Goal: Task Accomplishment & Management: Manage account settings

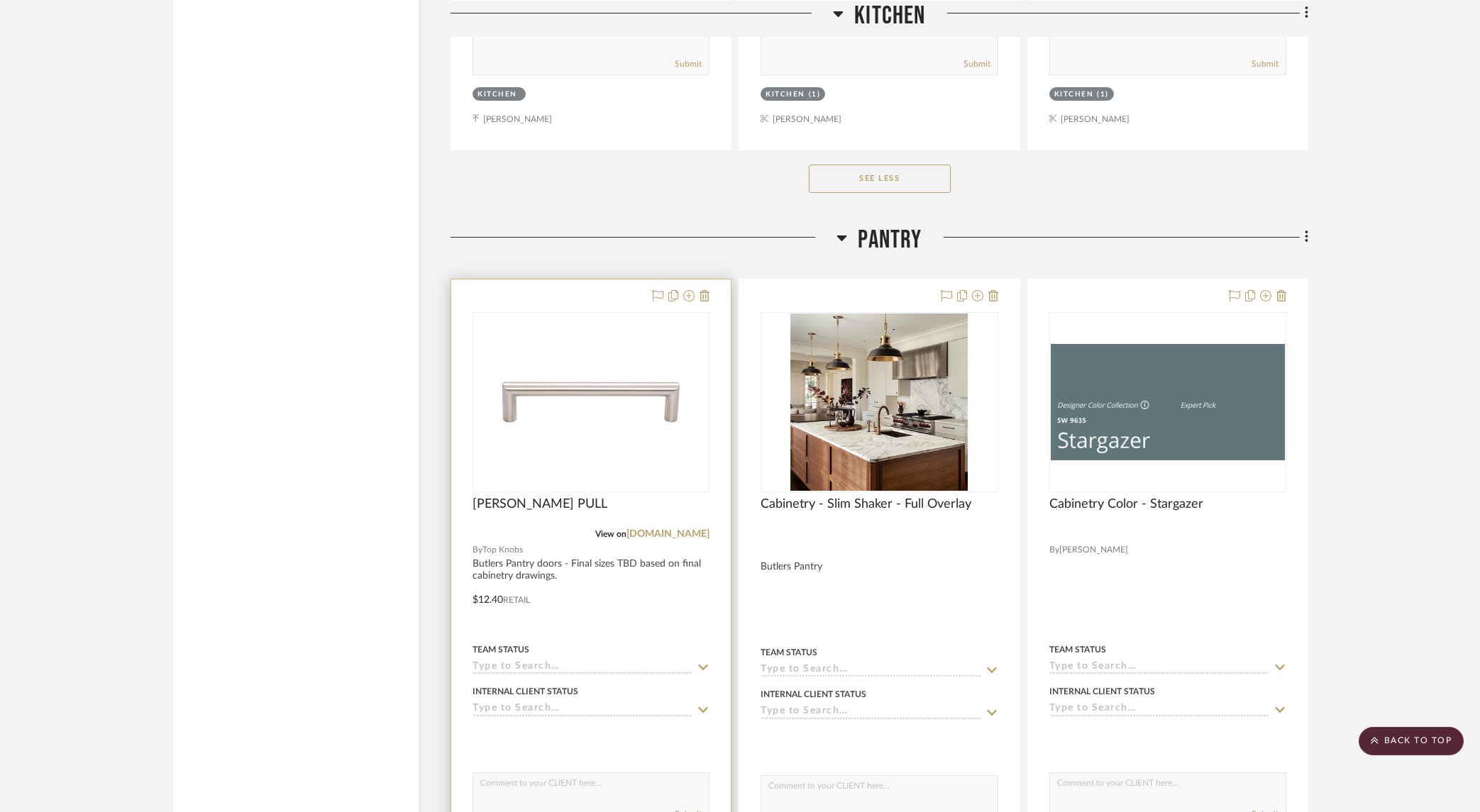
click at [710, 291] on div at bounding box center [591, 591] width 280 height 624
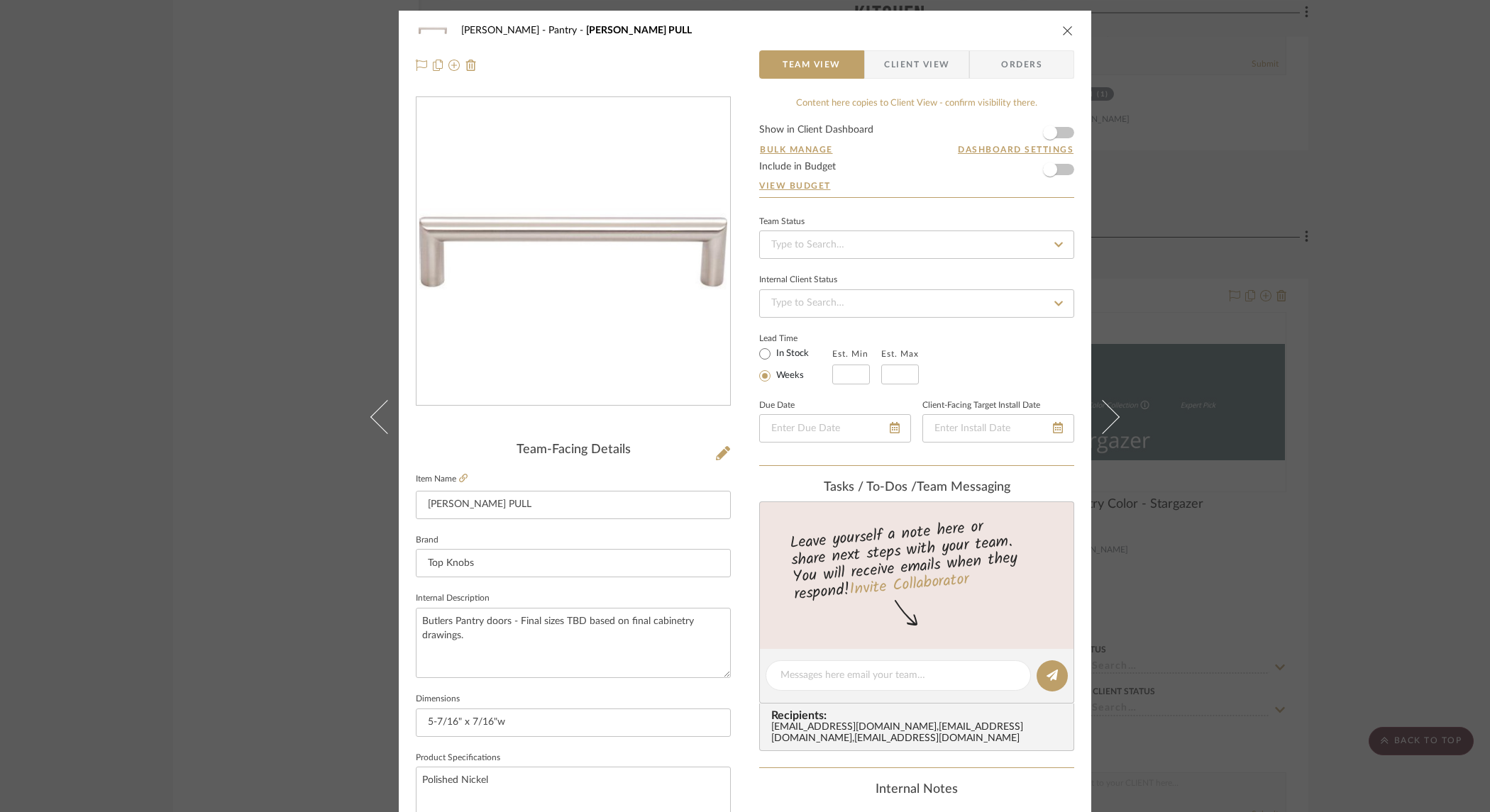
click at [1060, 23] on div "[PERSON_NAME] Pantry [PERSON_NAME] PULL" at bounding box center [744, 31] width 658 height 28
drag, startPoint x: 1061, startPoint y: 29, endPoint x: 1417, endPoint y: 106, distance: 364.2
click at [1063, 30] on icon "close" at bounding box center [1067, 30] width 11 height 11
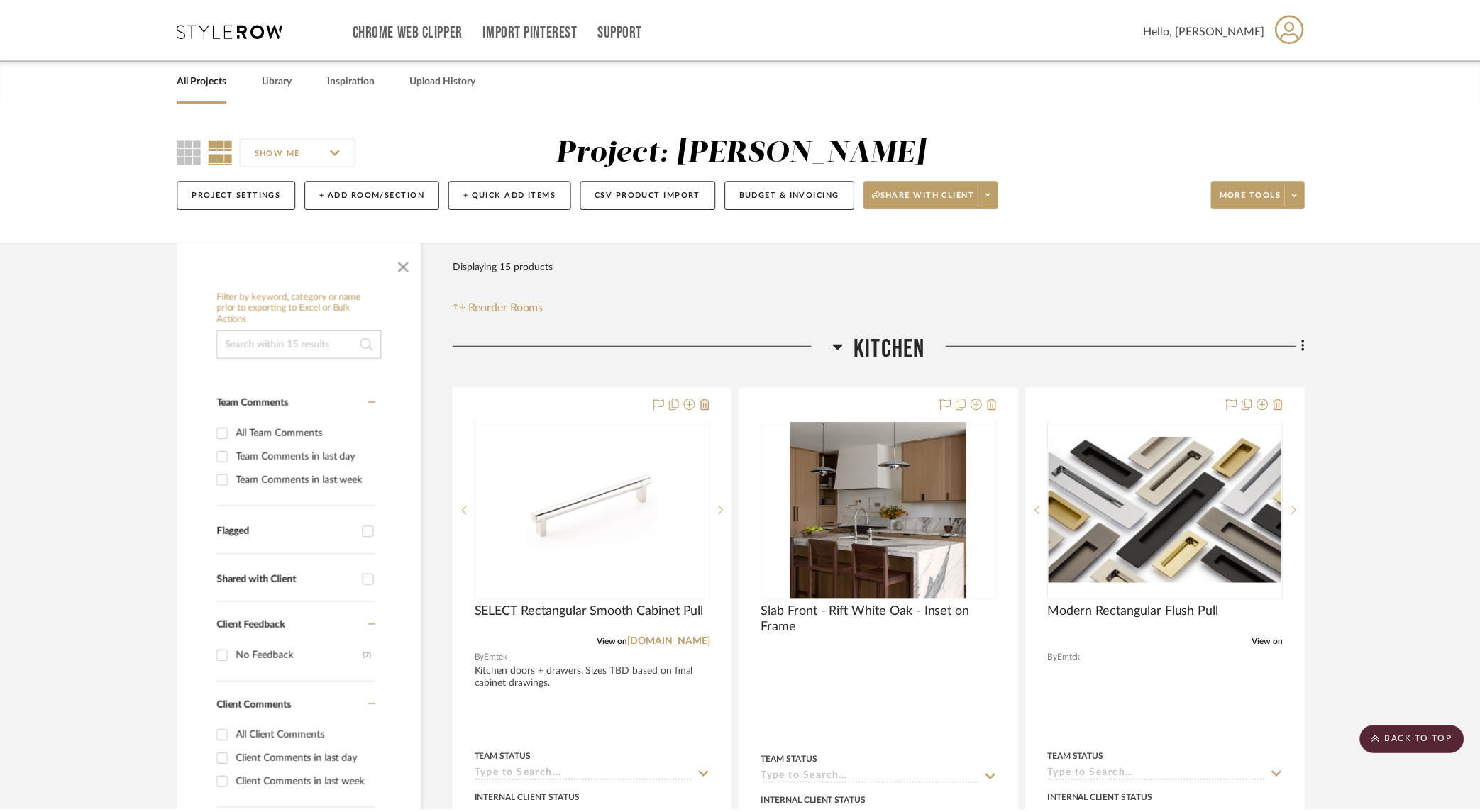
scroll to position [2121, 0]
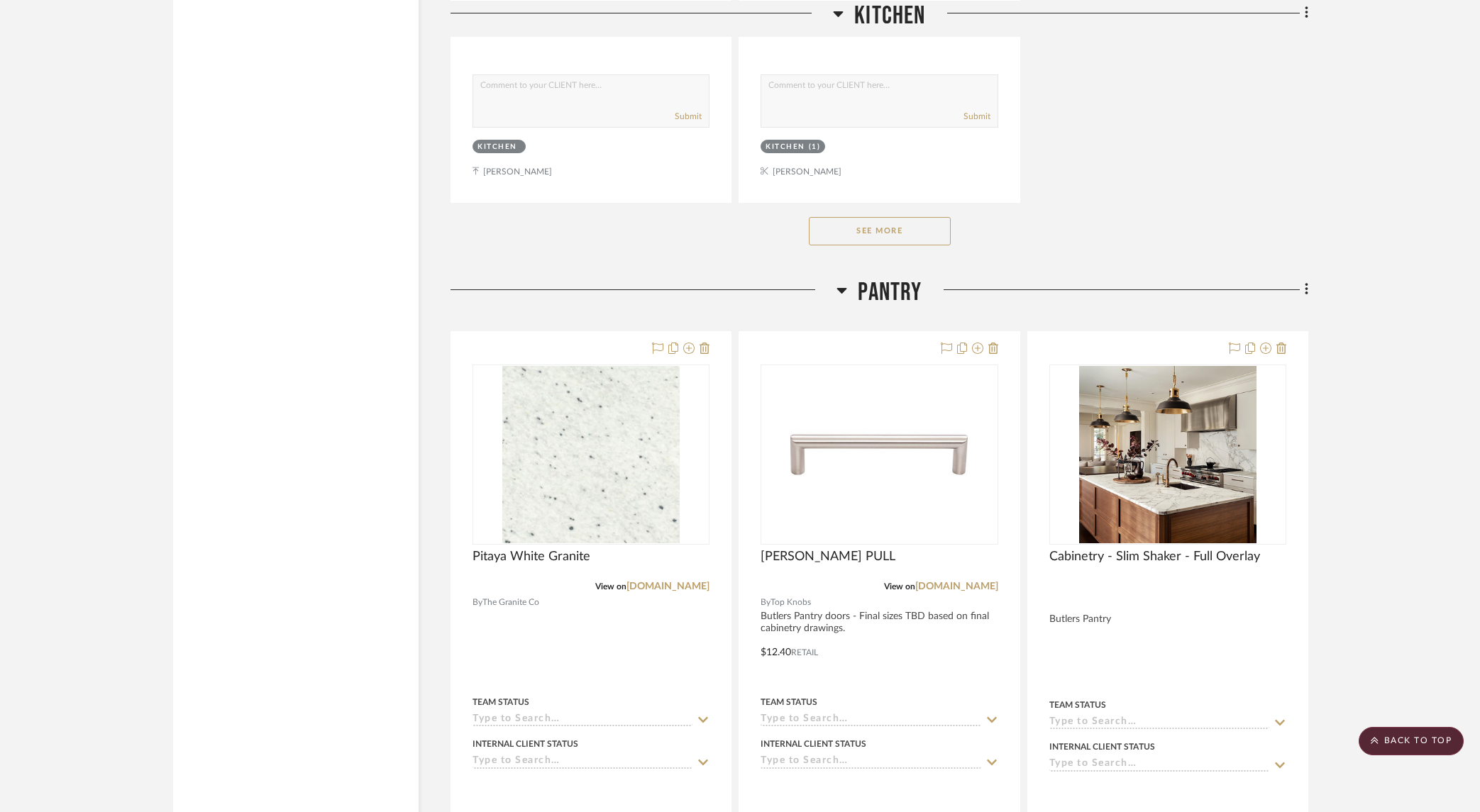
scroll to position [2083, 0]
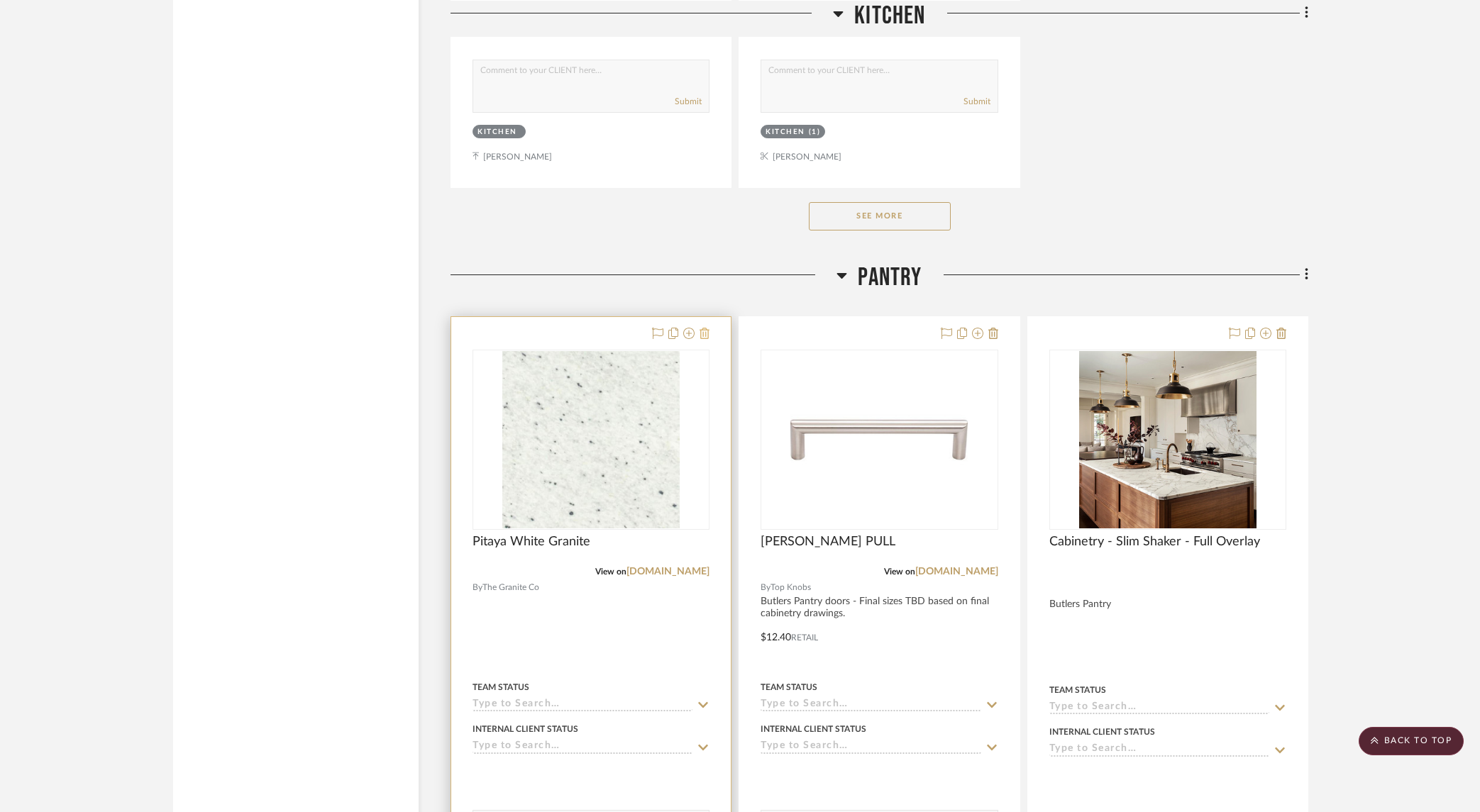
click at [706, 329] on icon at bounding box center [704, 333] width 10 height 11
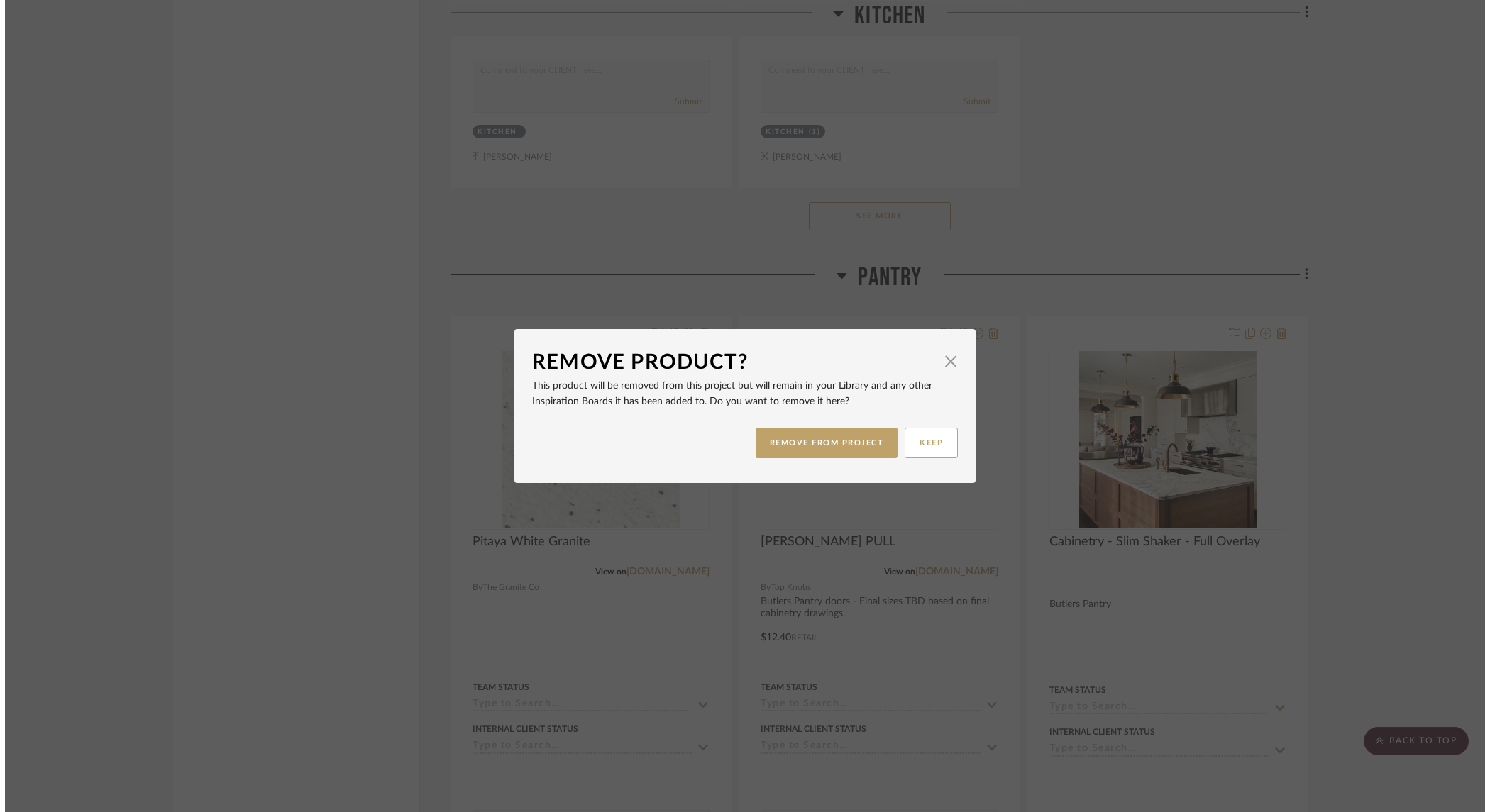
scroll to position [0, 0]
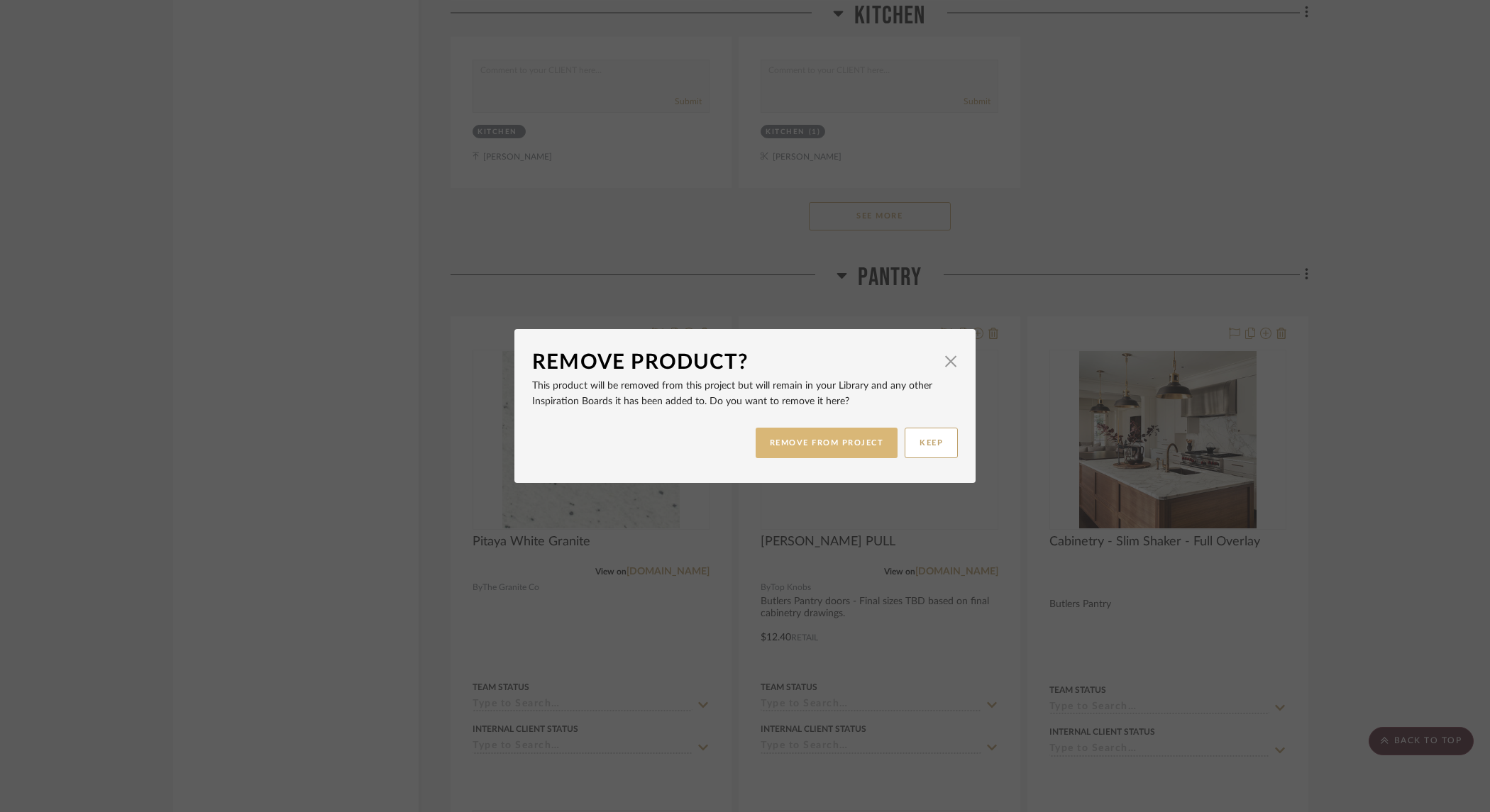
click at [834, 445] on button "REMOVE FROM PROJECT" at bounding box center [826, 443] width 143 height 31
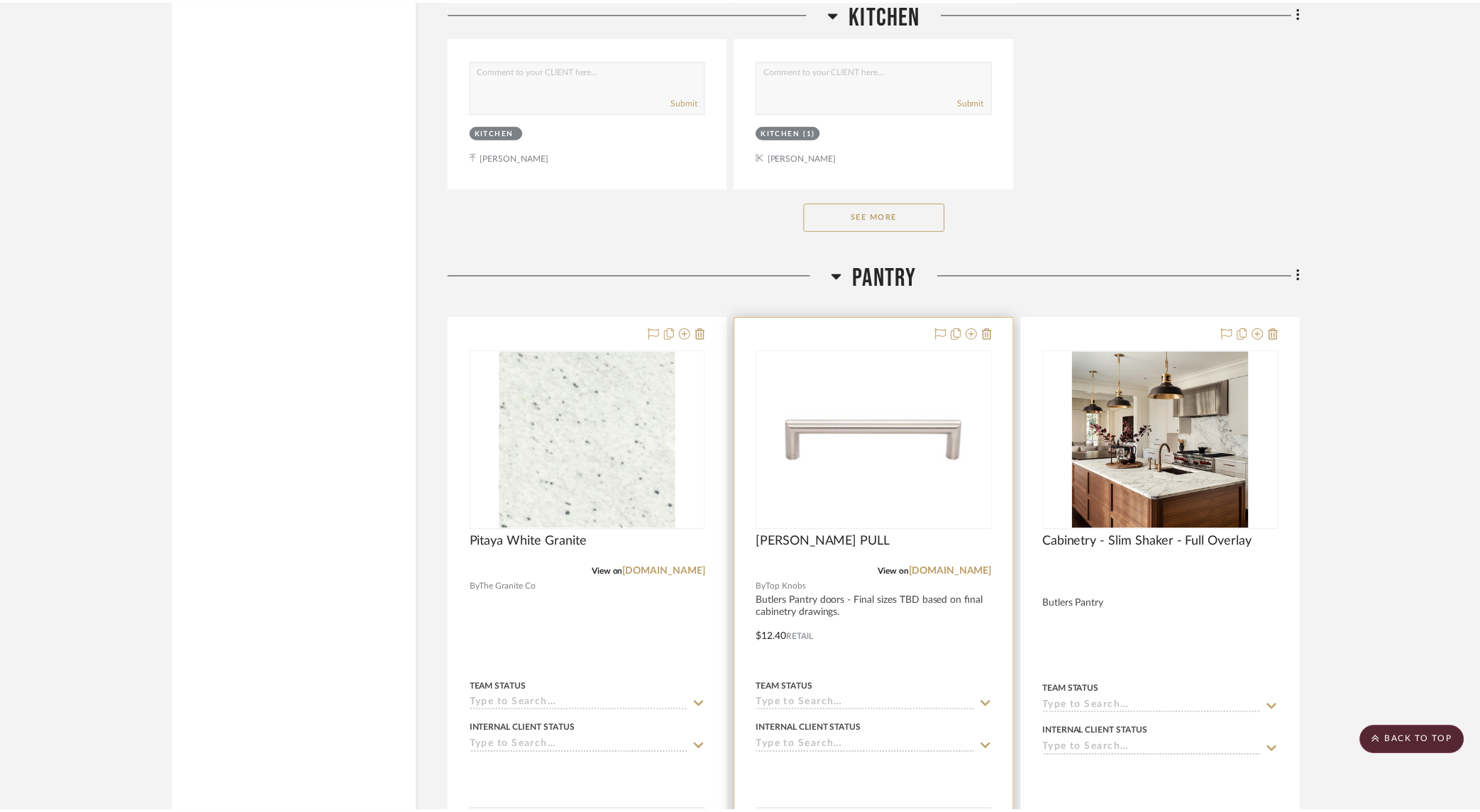
scroll to position [2083, 0]
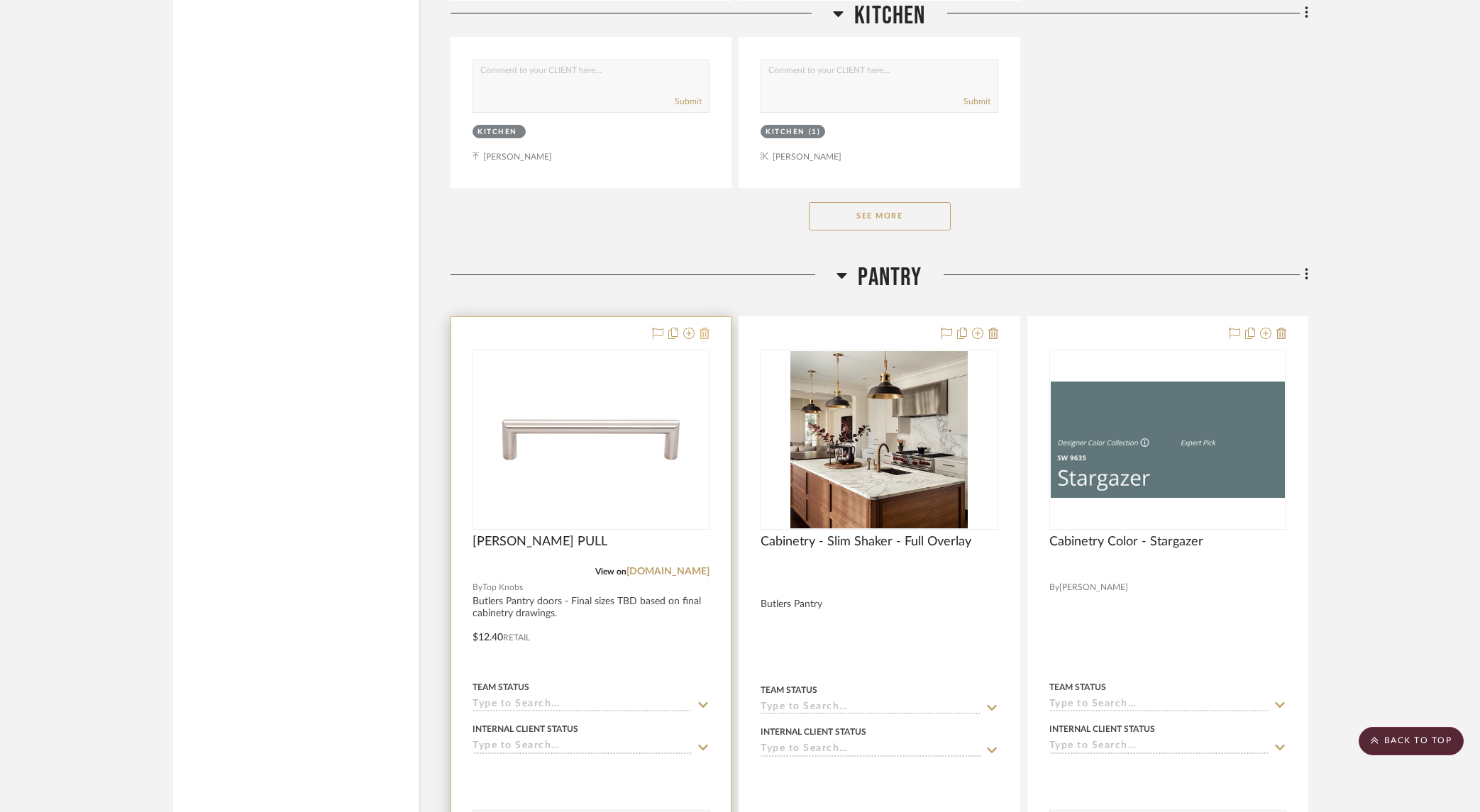
click at [705, 330] on icon at bounding box center [704, 333] width 10 height 11
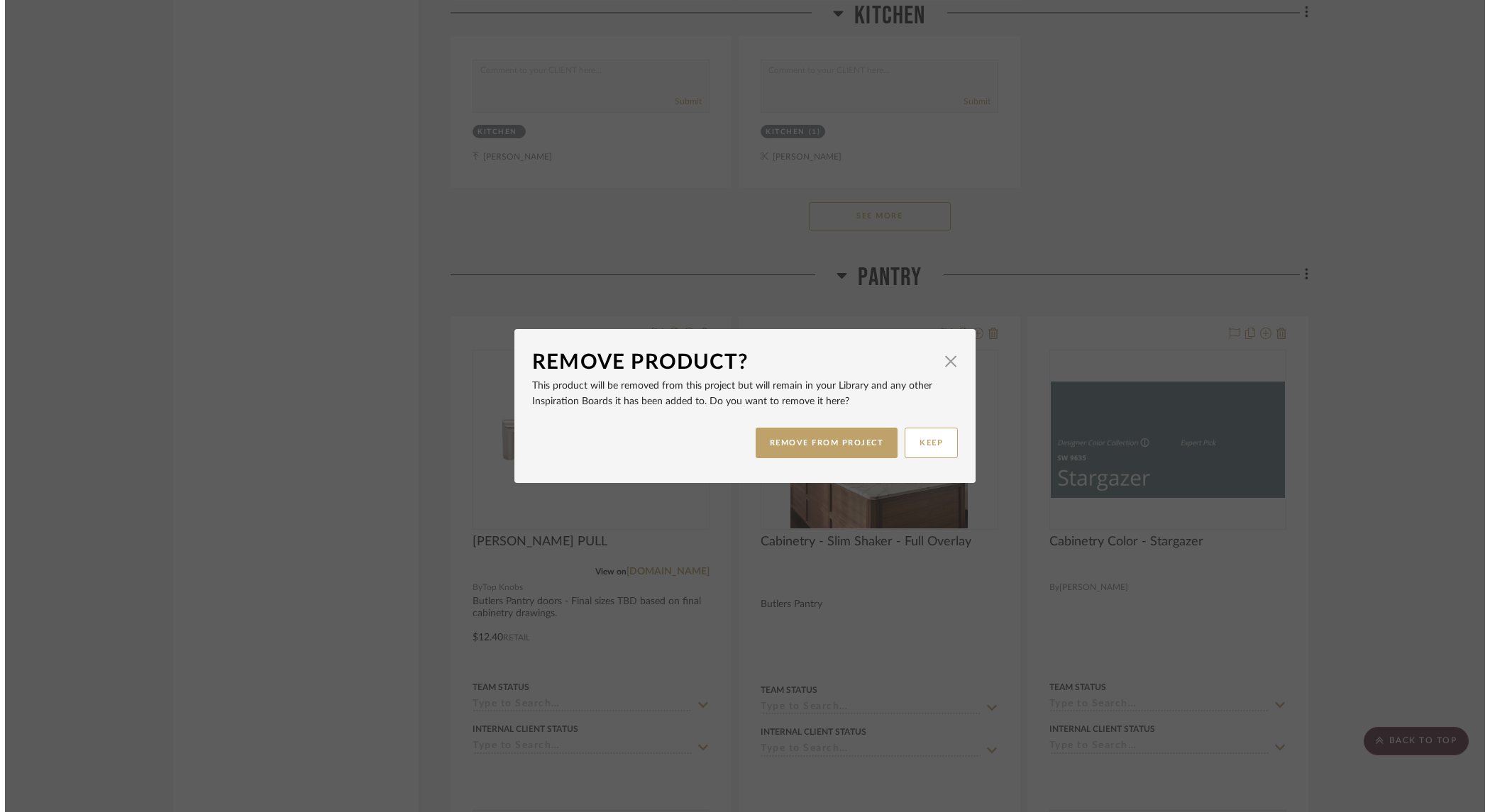
scroll to position [0, 0]
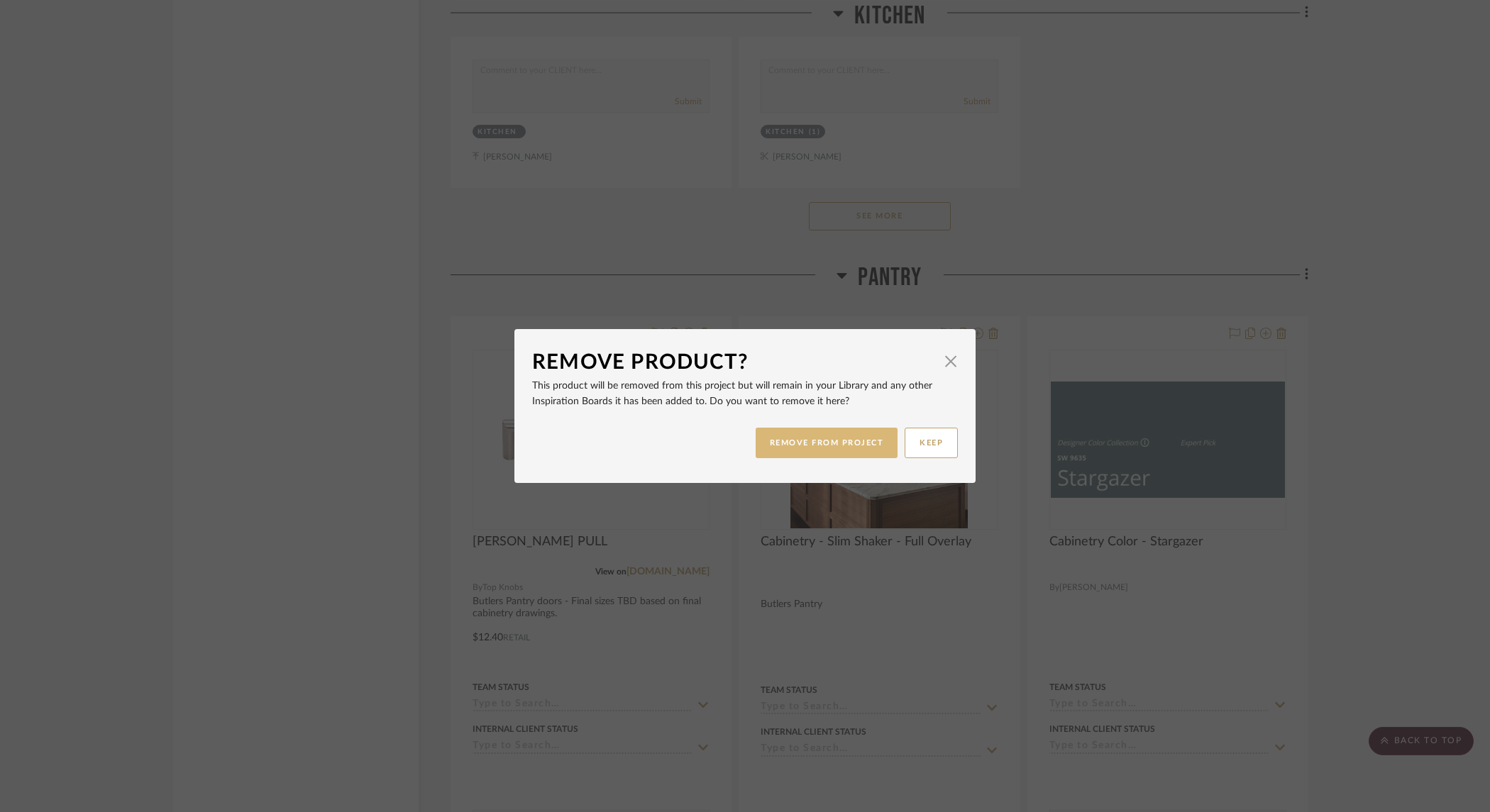
drag, startPoint x: 792, startPoint y: 441, endPoint x: 812, endPoint y: 439, distance: 20.1
click at [793, 441] on button "REMOVE FROM PROJECT" at bounding box center [826, 443] width 143 height 31
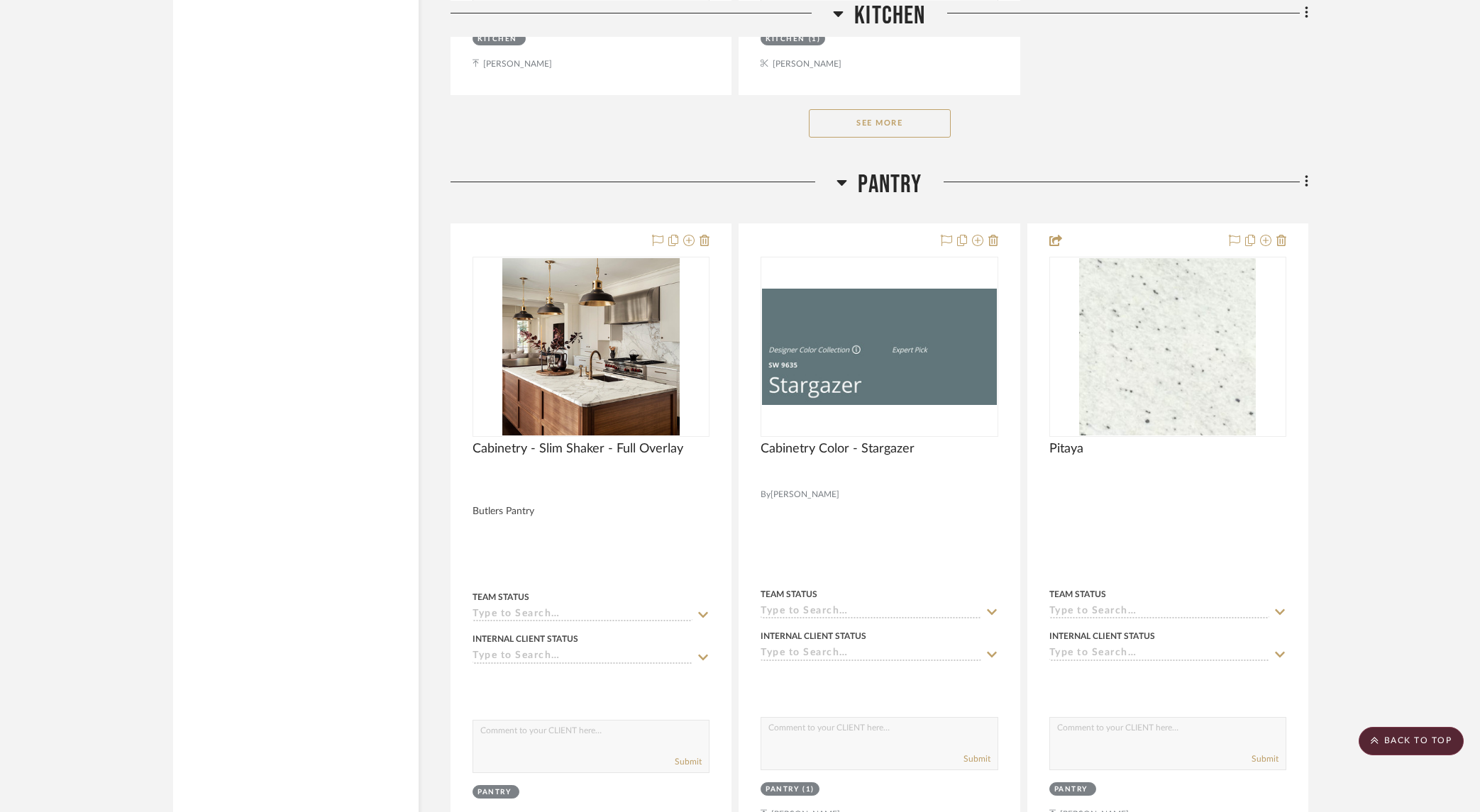
scroll to position [2181, 0]
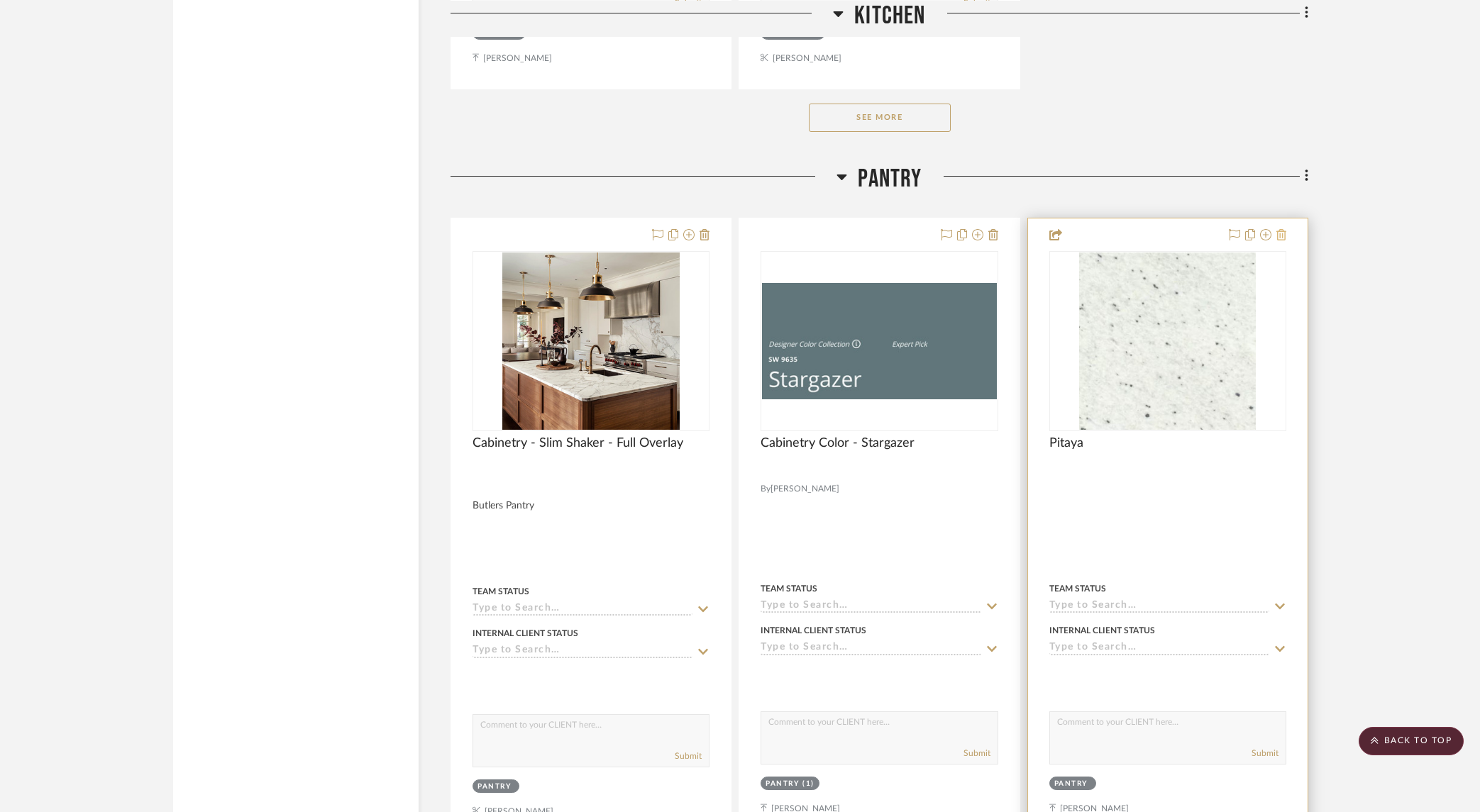
click at [1283, 234] on icon at bounding box center [1281, 235] width 10 height 11
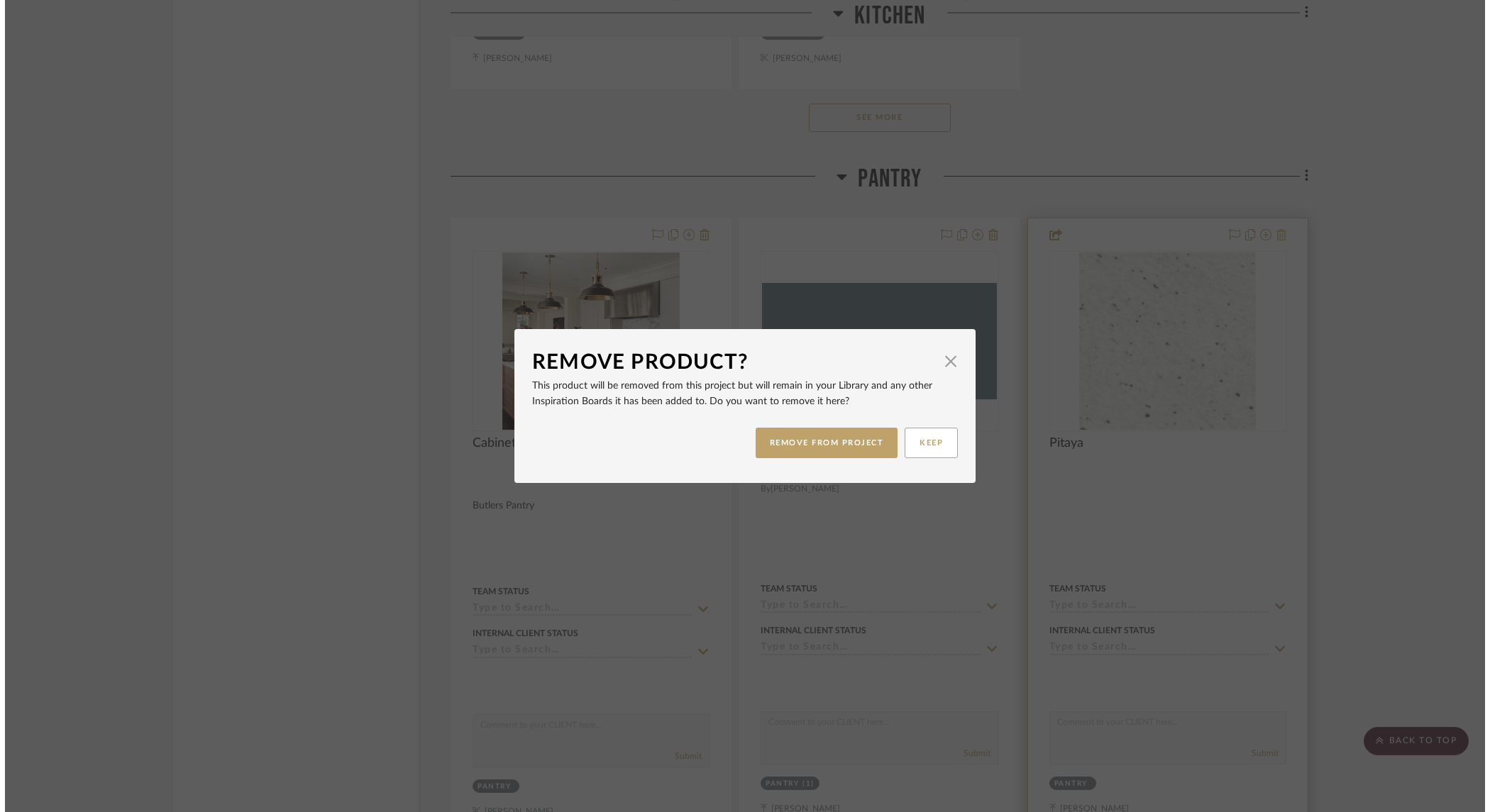
scroll to position [0, 0]
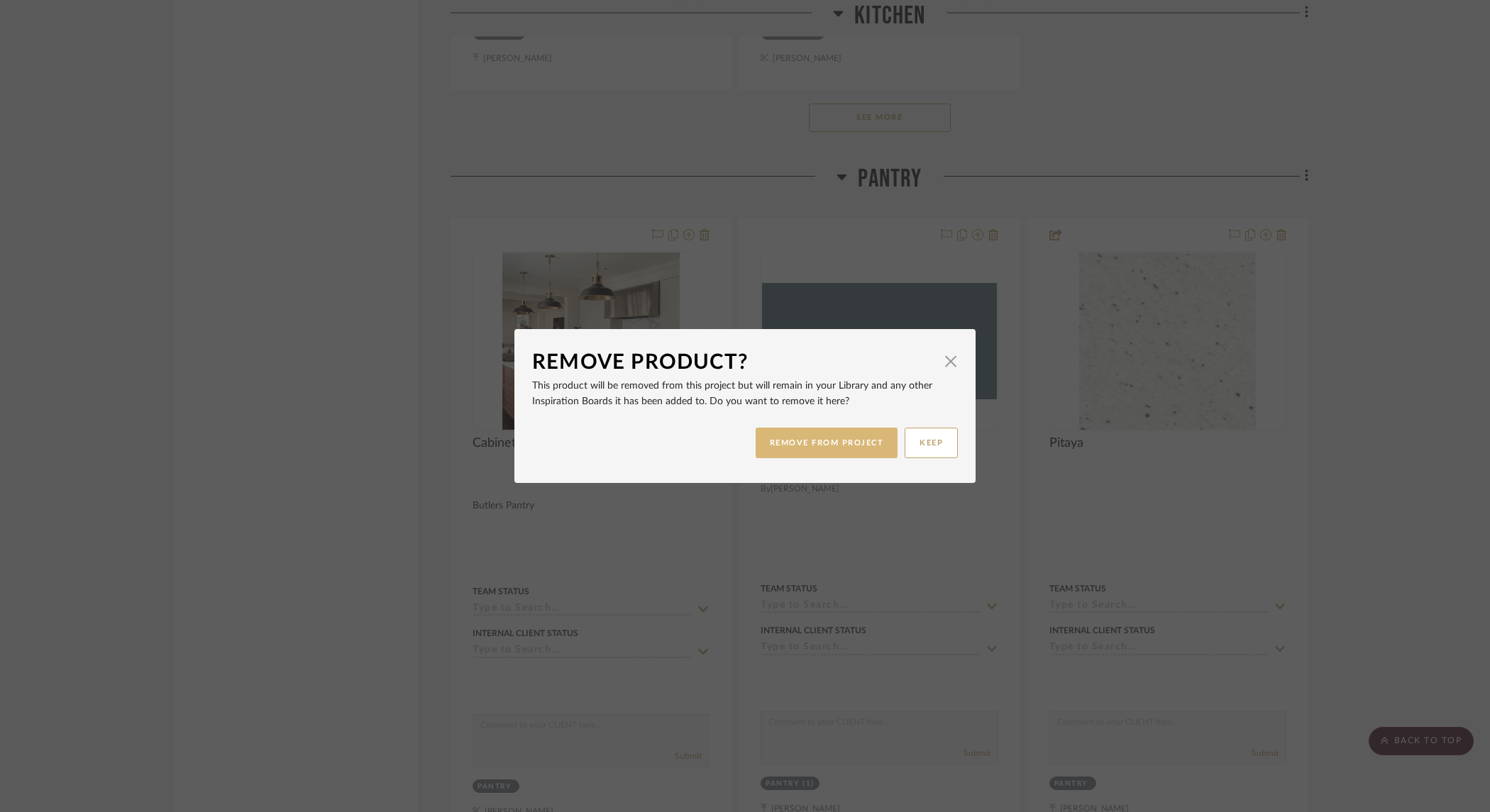
click at [804, 442] on button "REMOVE FROM PROJECT" at bounding box center [826, 443] width 143 height 31
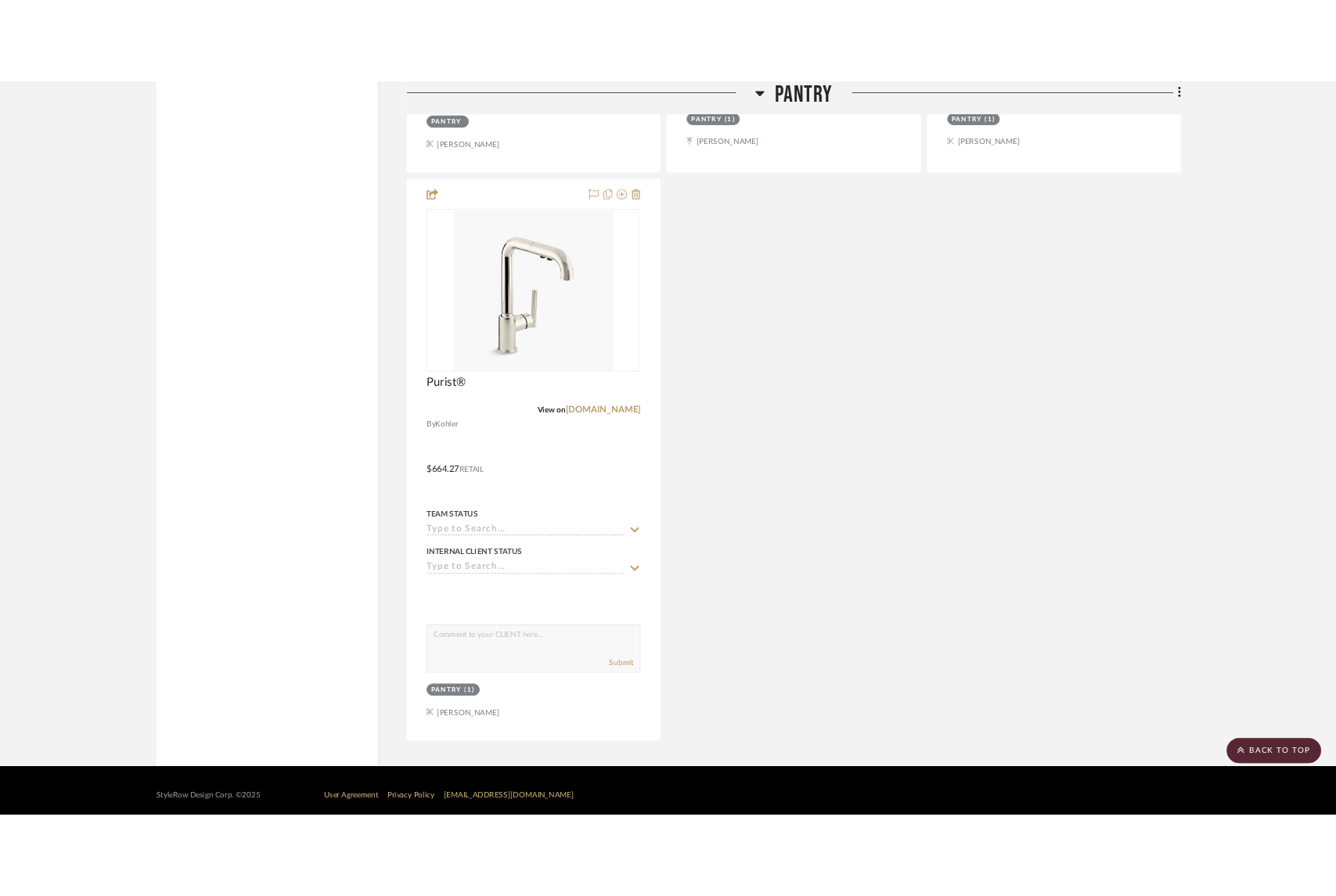
scroll to position [3226, 0]
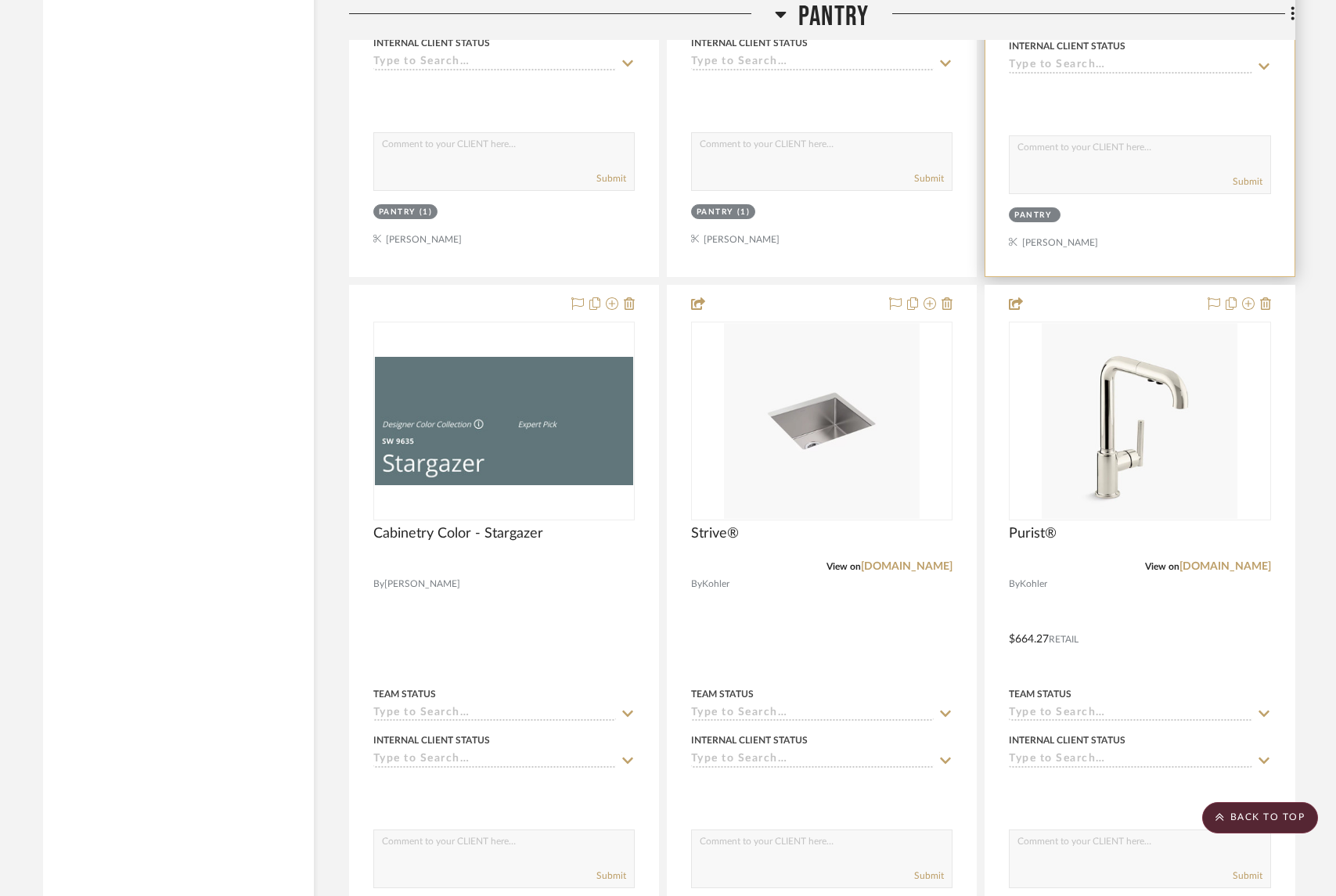
scroll to position [3233, 0]
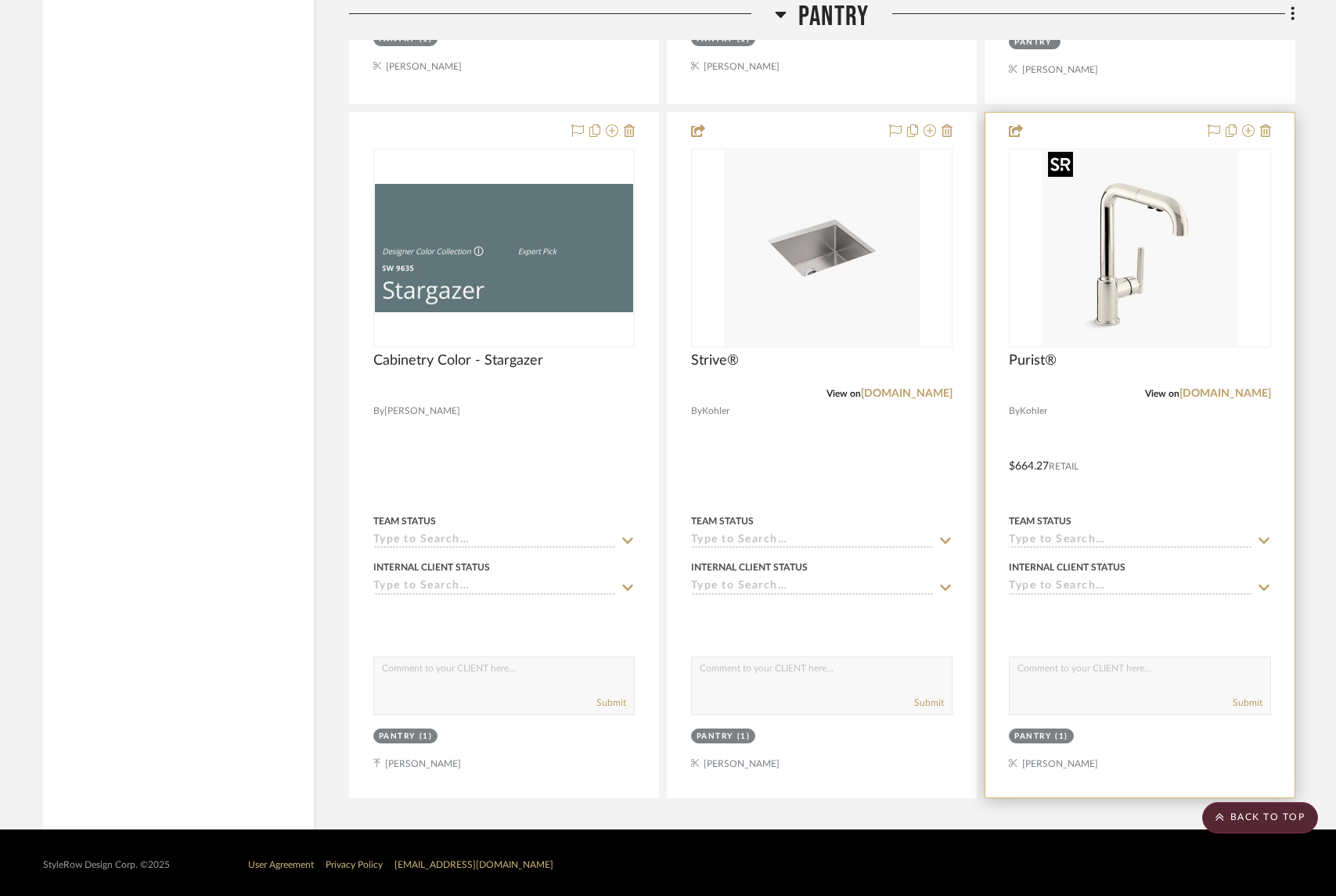
click at [1122, 244] on img "0" at bounding box center [1139, 248] width 196 height 196
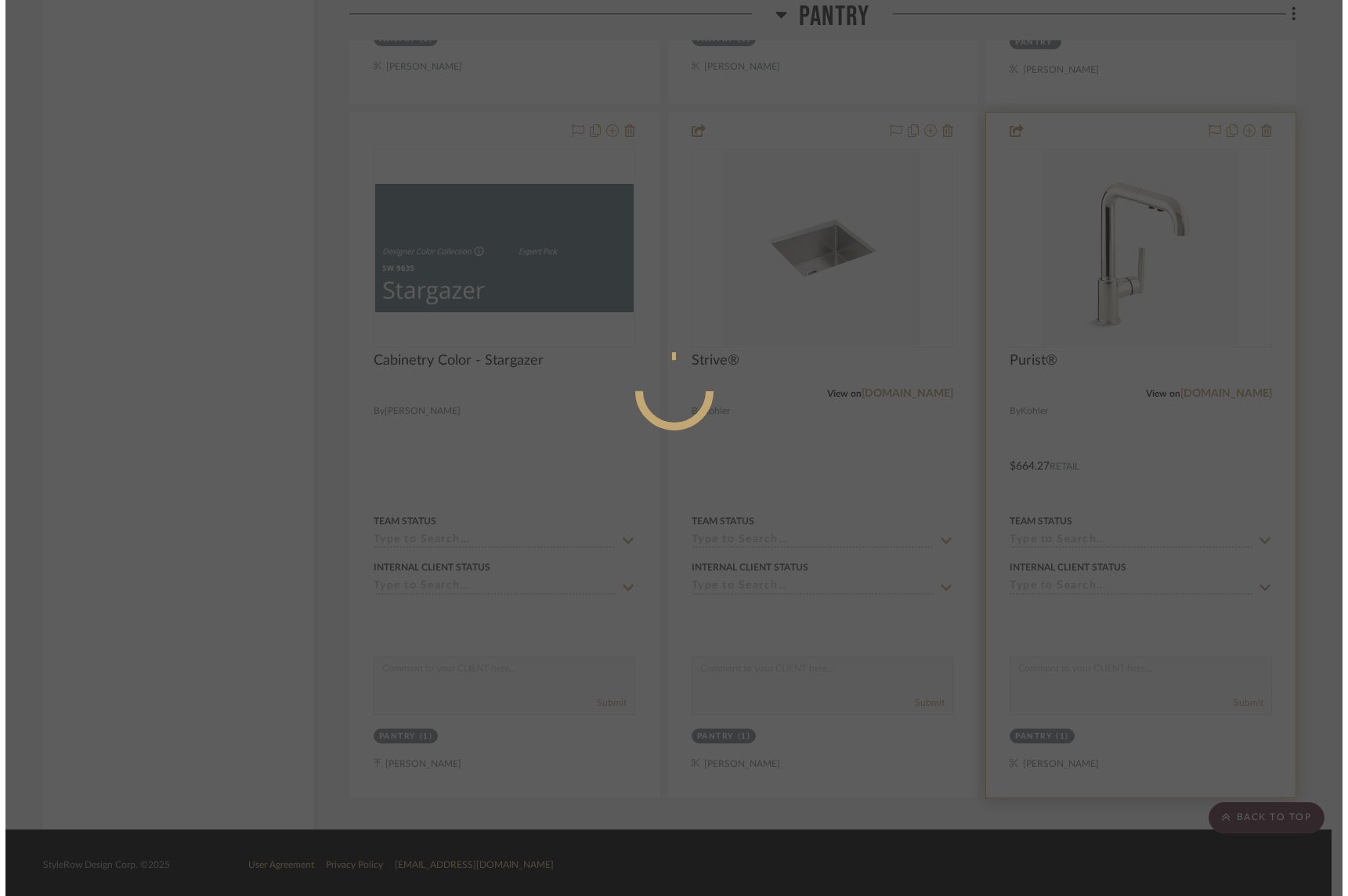
scroll to position [0, 0]
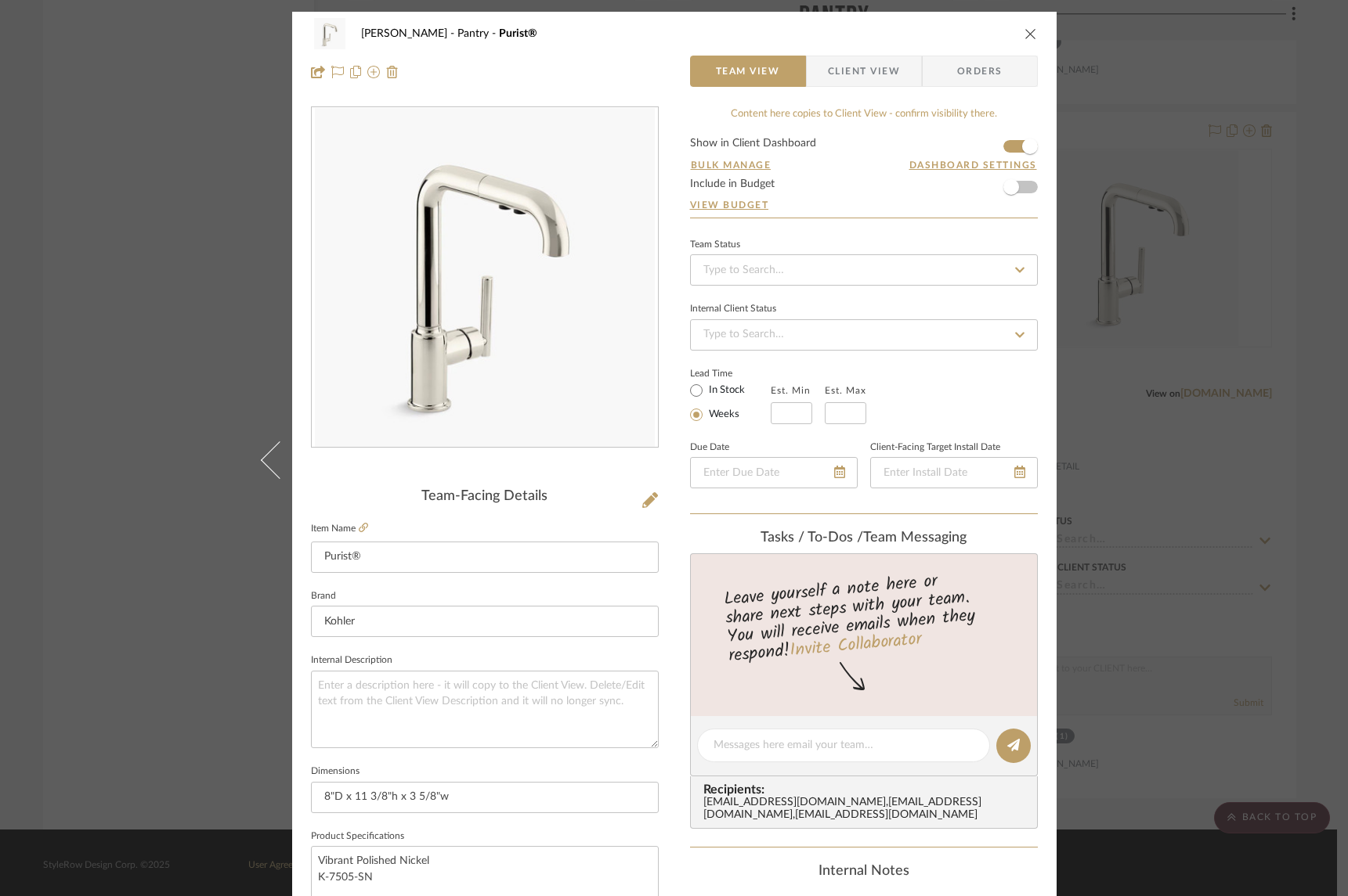
click at [1263, 89] on div "Keuler Pantry Purist® Team View Client View Orders Team-Facing Details Item Nam…" at bounding box center [674, 448] width 1348 height 896
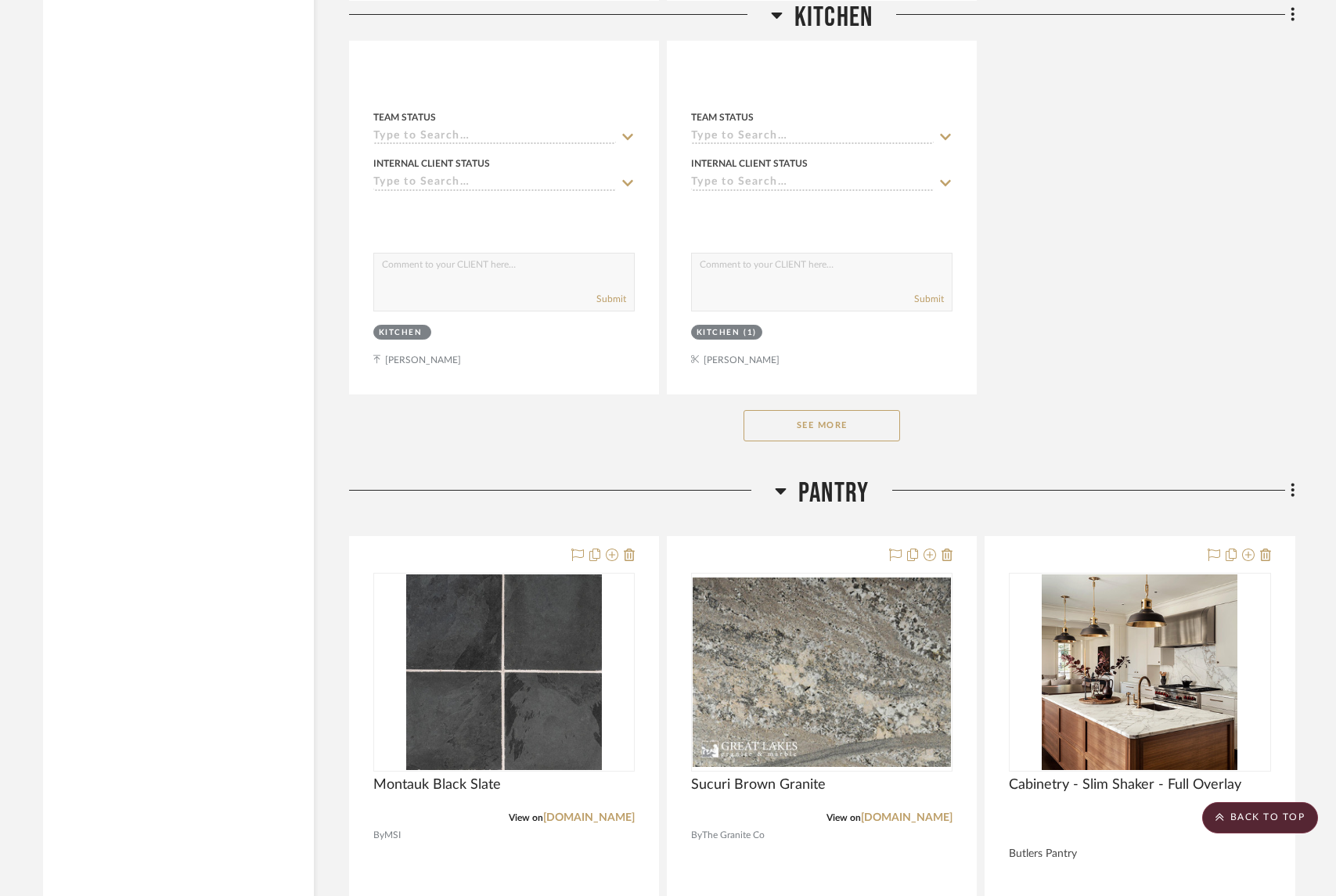
scroll to position [2446, 0]
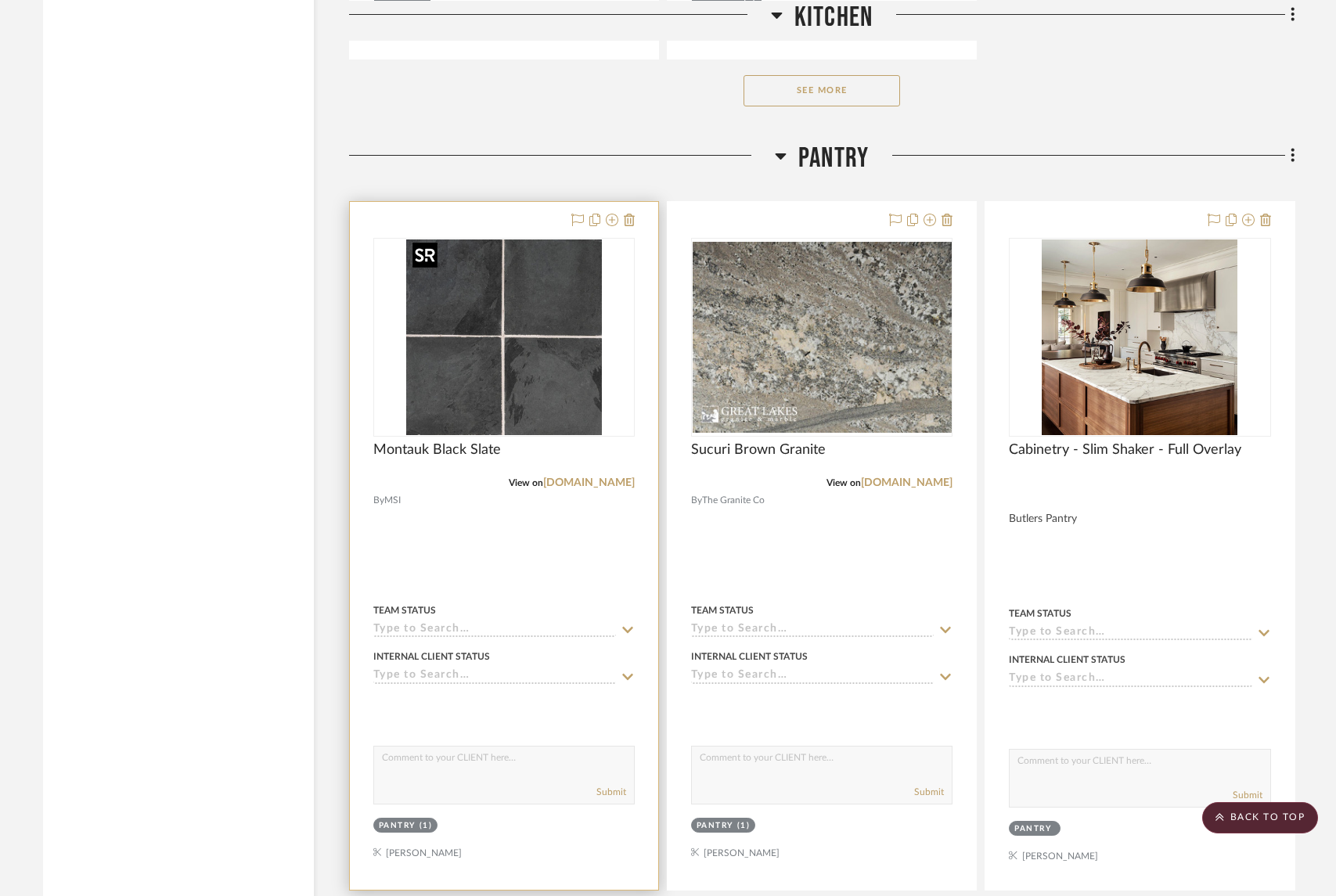
click at [0, 0] on img at bounding box center [0, 0] width 0 height 0
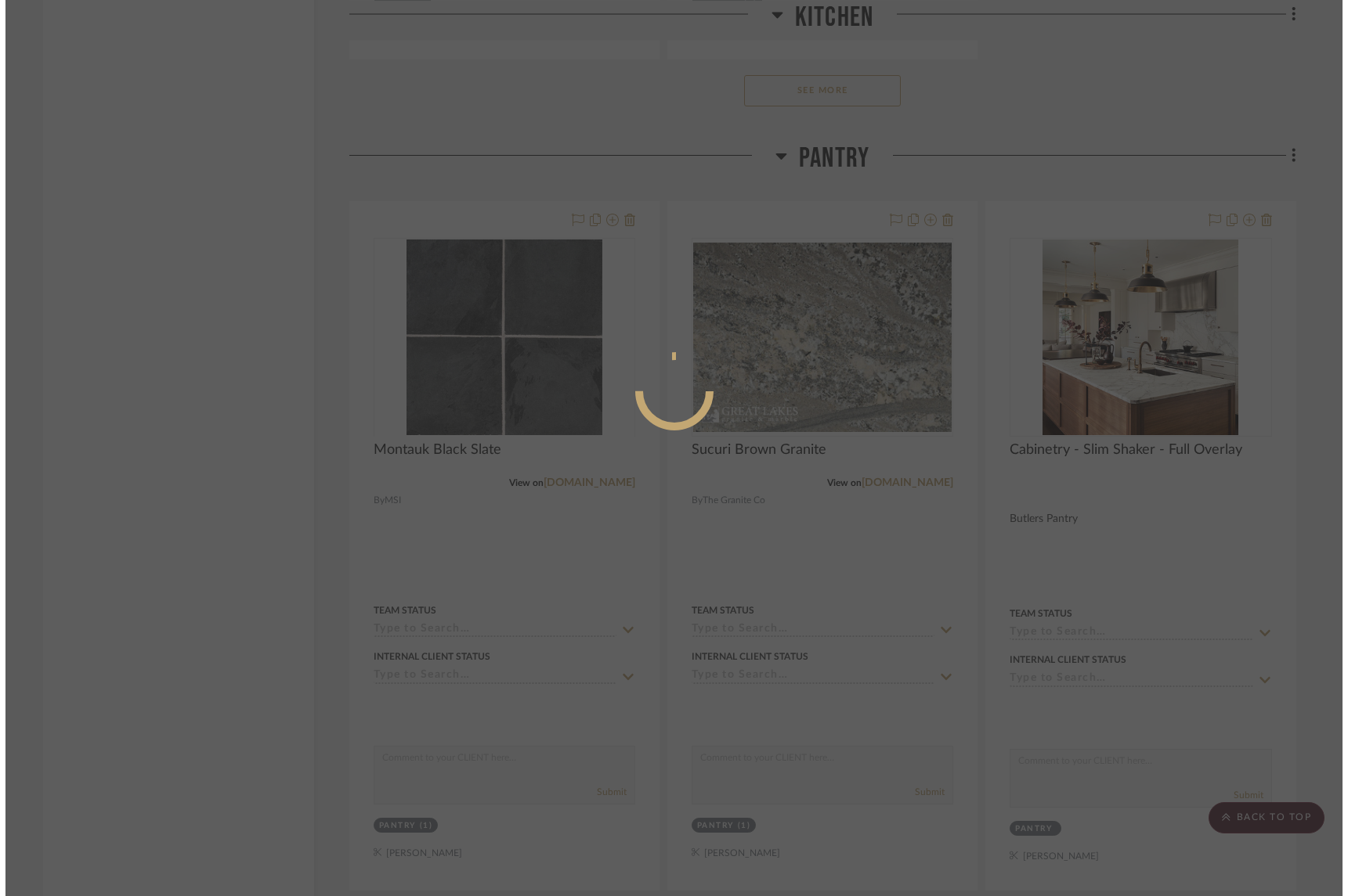
scroll to position [0, 0]
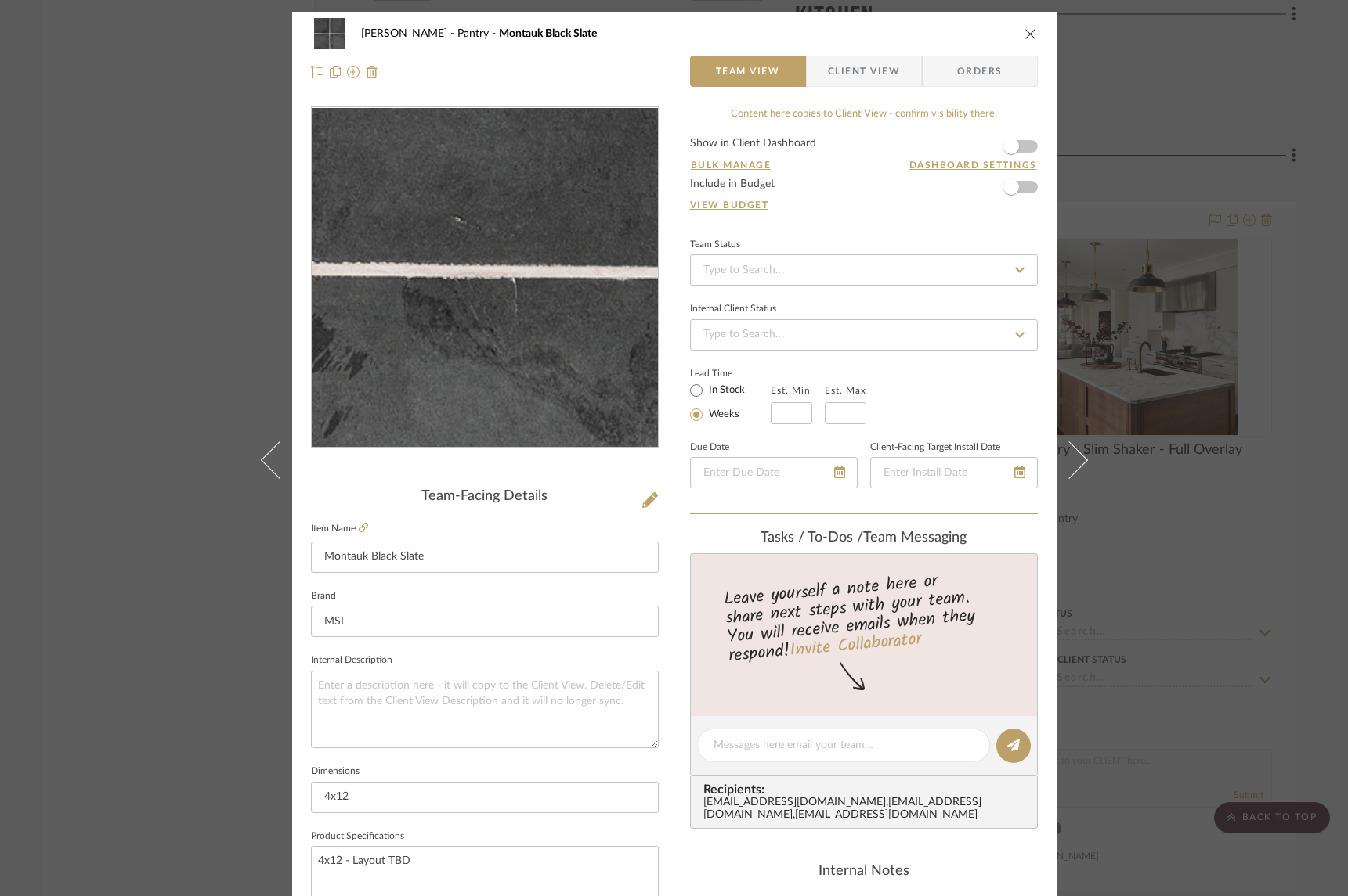
click at [564, 278] on img "0" at bounding box center [485, 277] width 340 height 340
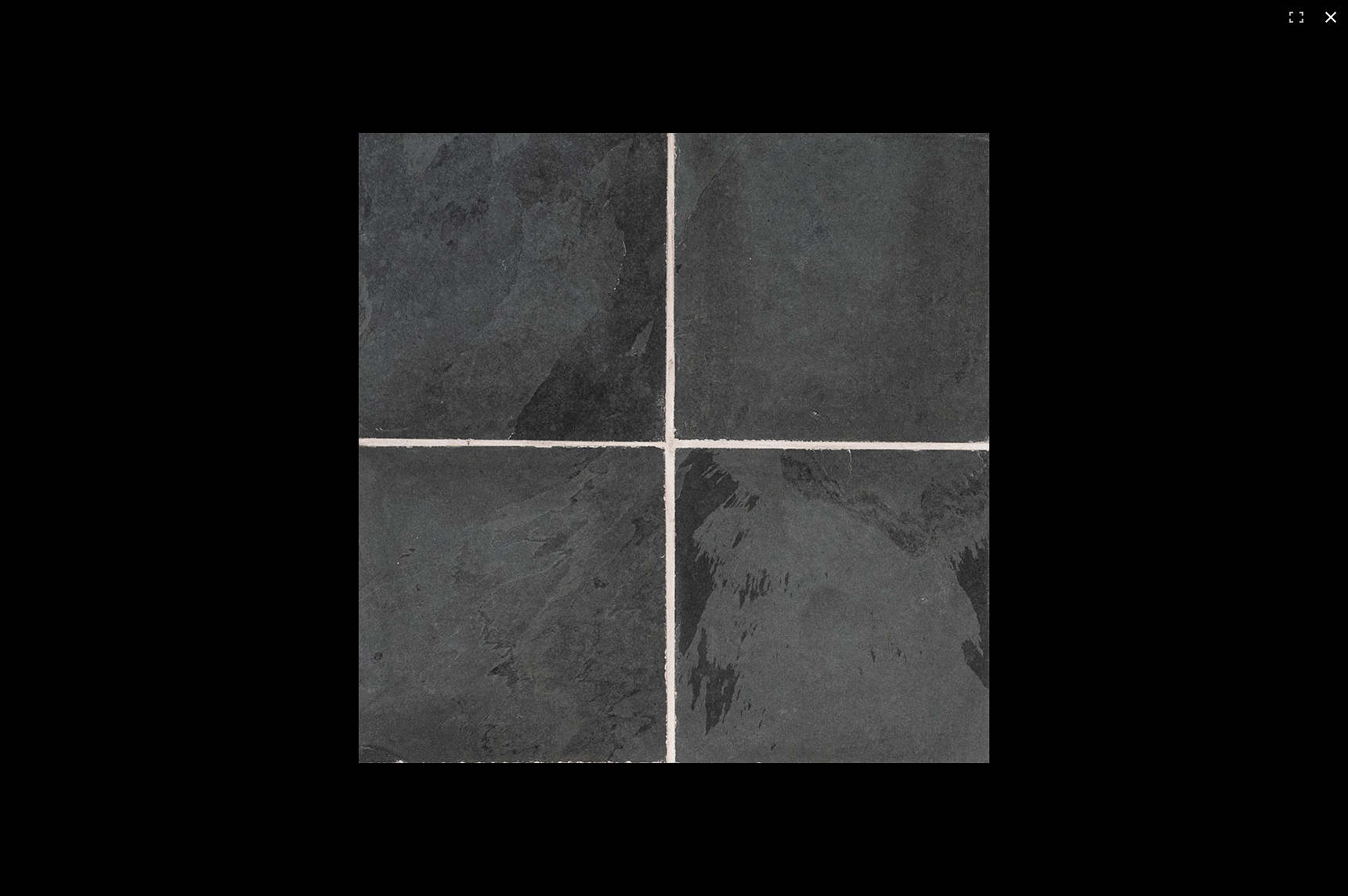
click at [1100, 274] on div at bounding box center [872, 474] width 1027 height 683
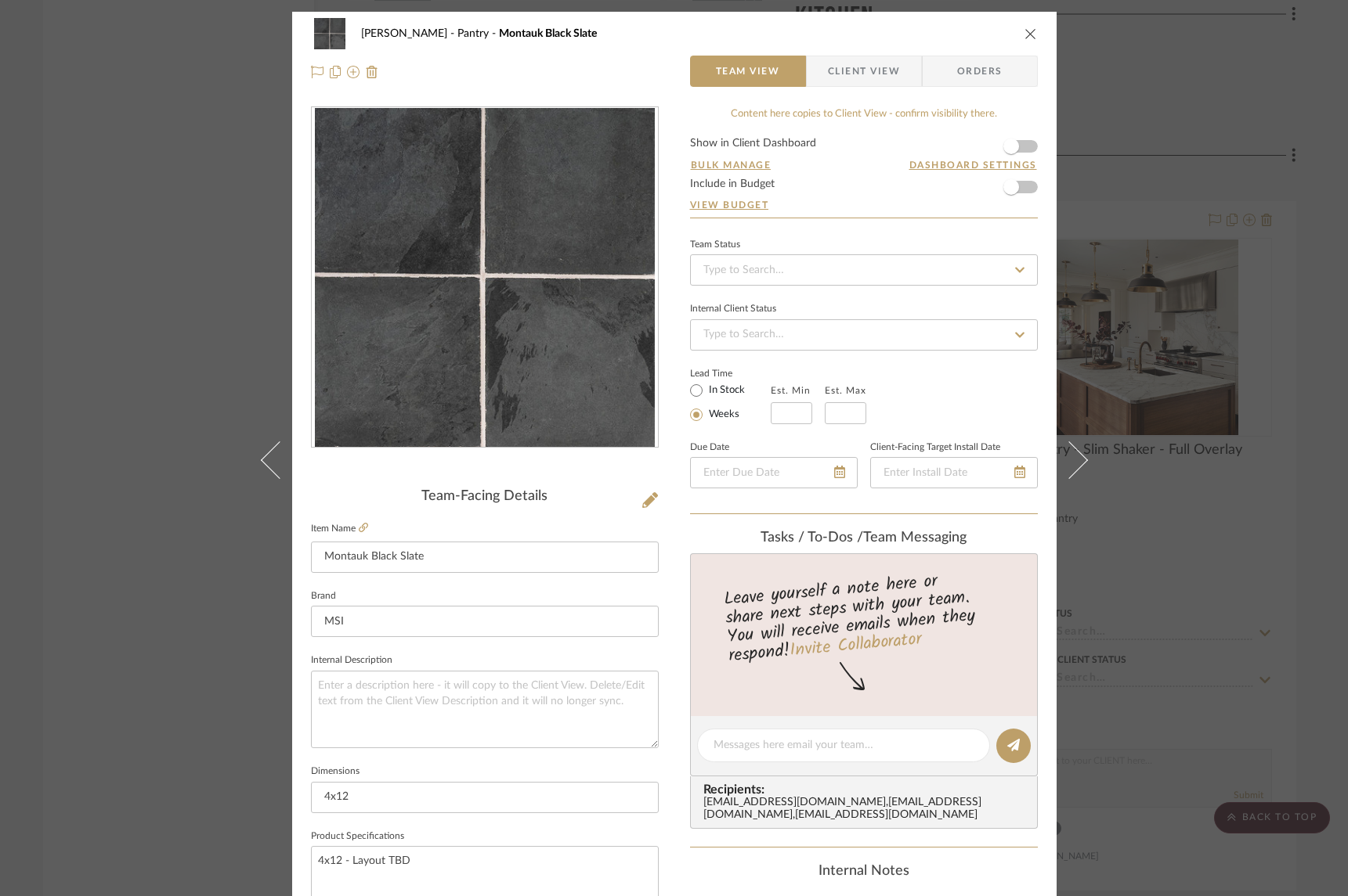
click at [1318, 350] on div "Keuler Pantry Montauk Black Slate Team View Client View Orders Team-Facing Deta…" at bounding box center [674, 448] width 1348 height 896
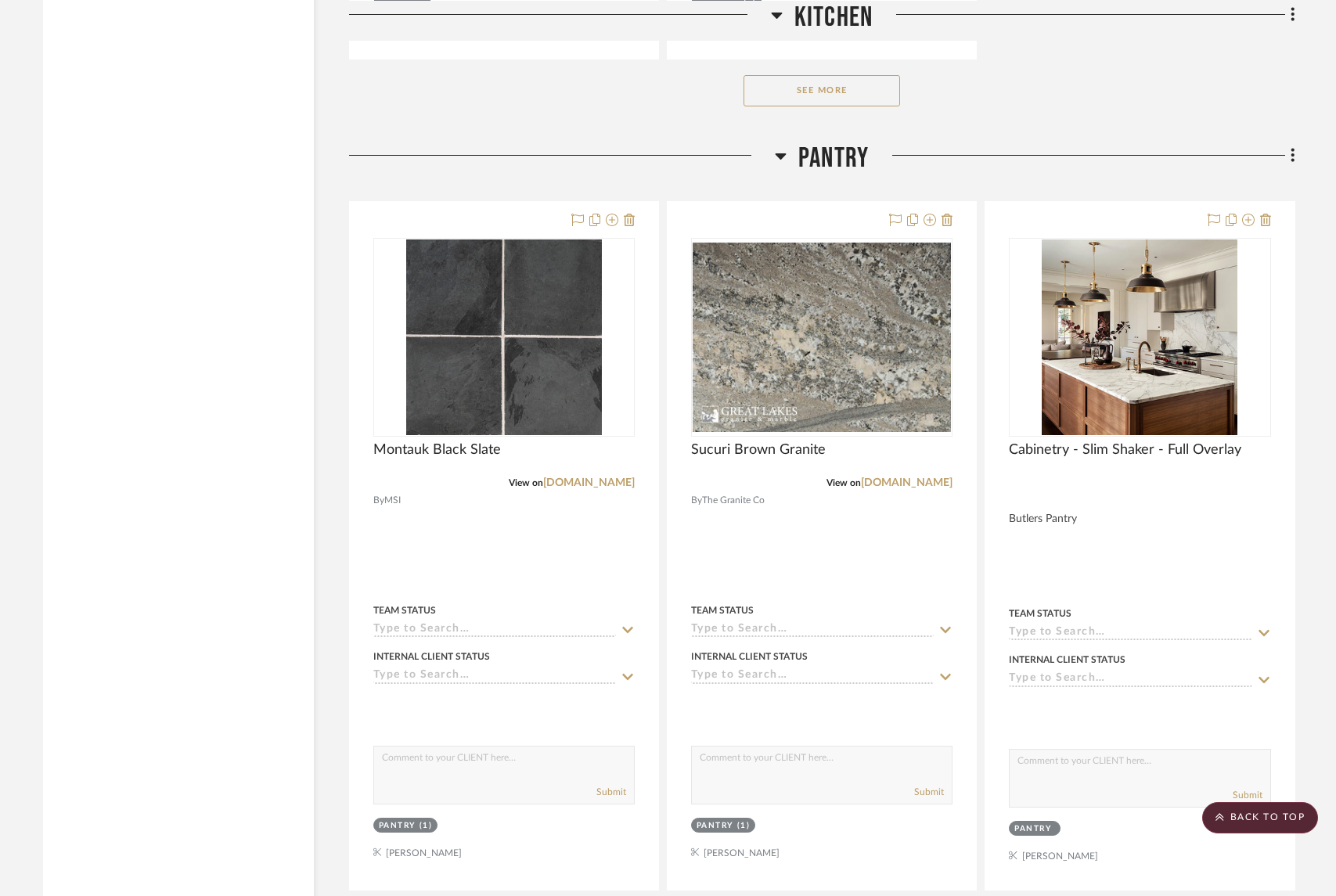
scroll to position [2447, 0]
